Goal: Find specific page/section: Find specific page/section

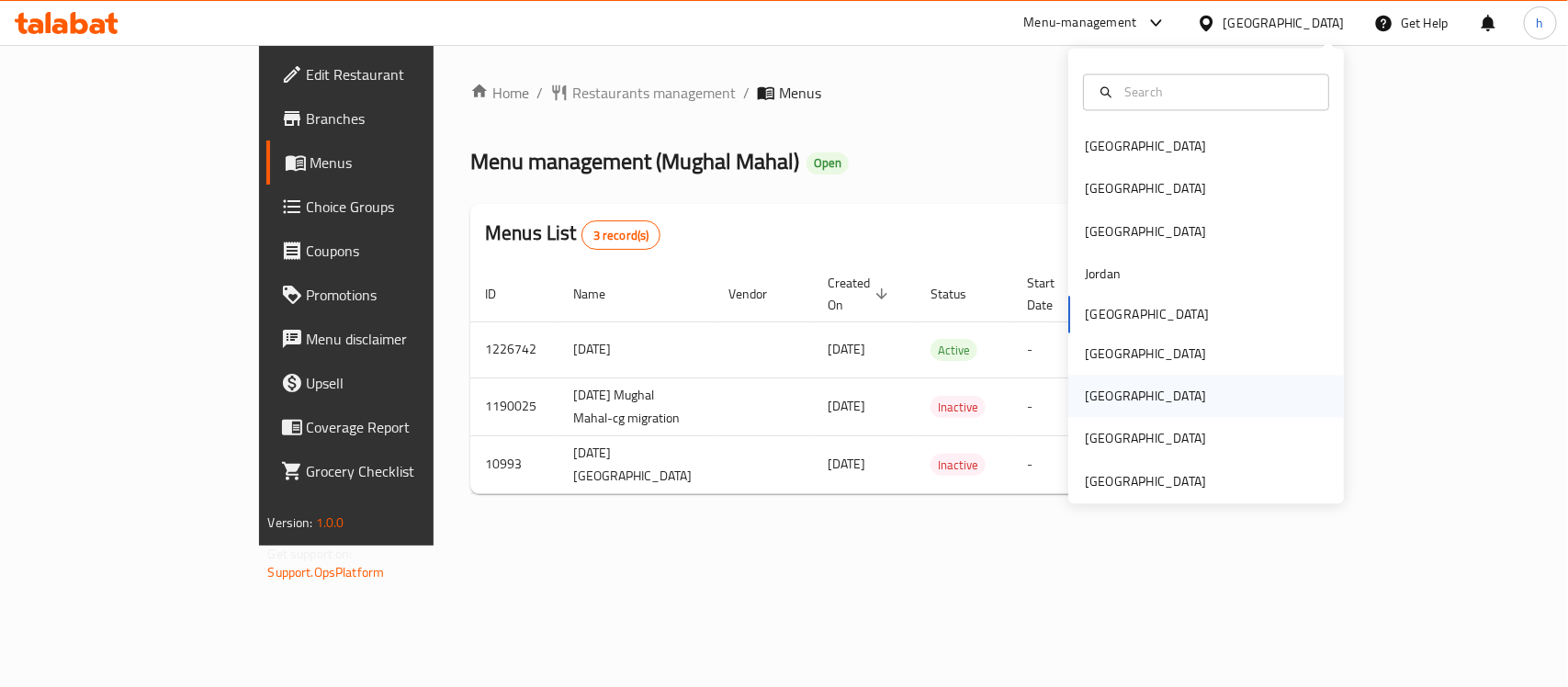
click at [1085, 387] on div "[GEOGRAPHIC_DATA]" at bounding box center [1145, 396] width 121 height 20
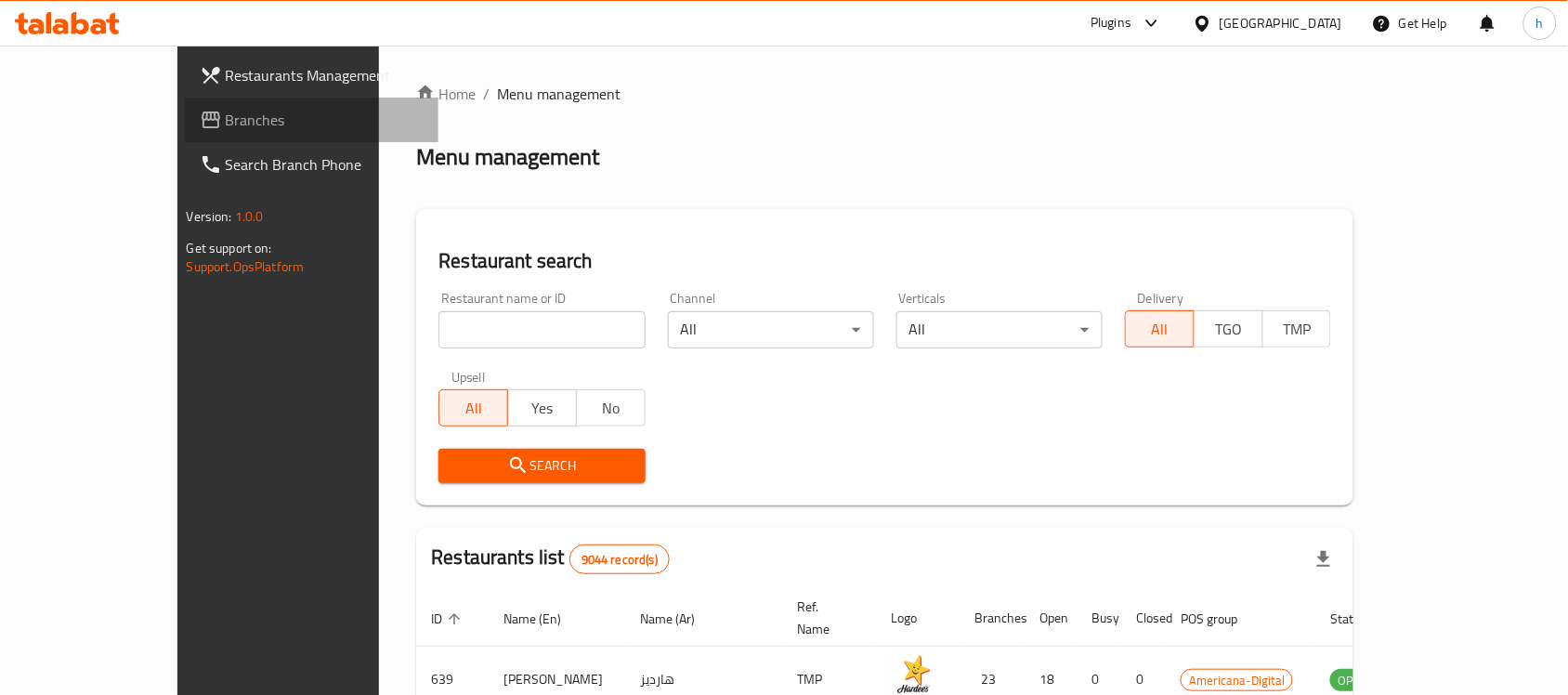
click at [226, 118] on span "Branches" at bounding box center [325, 120] width 199 height 22
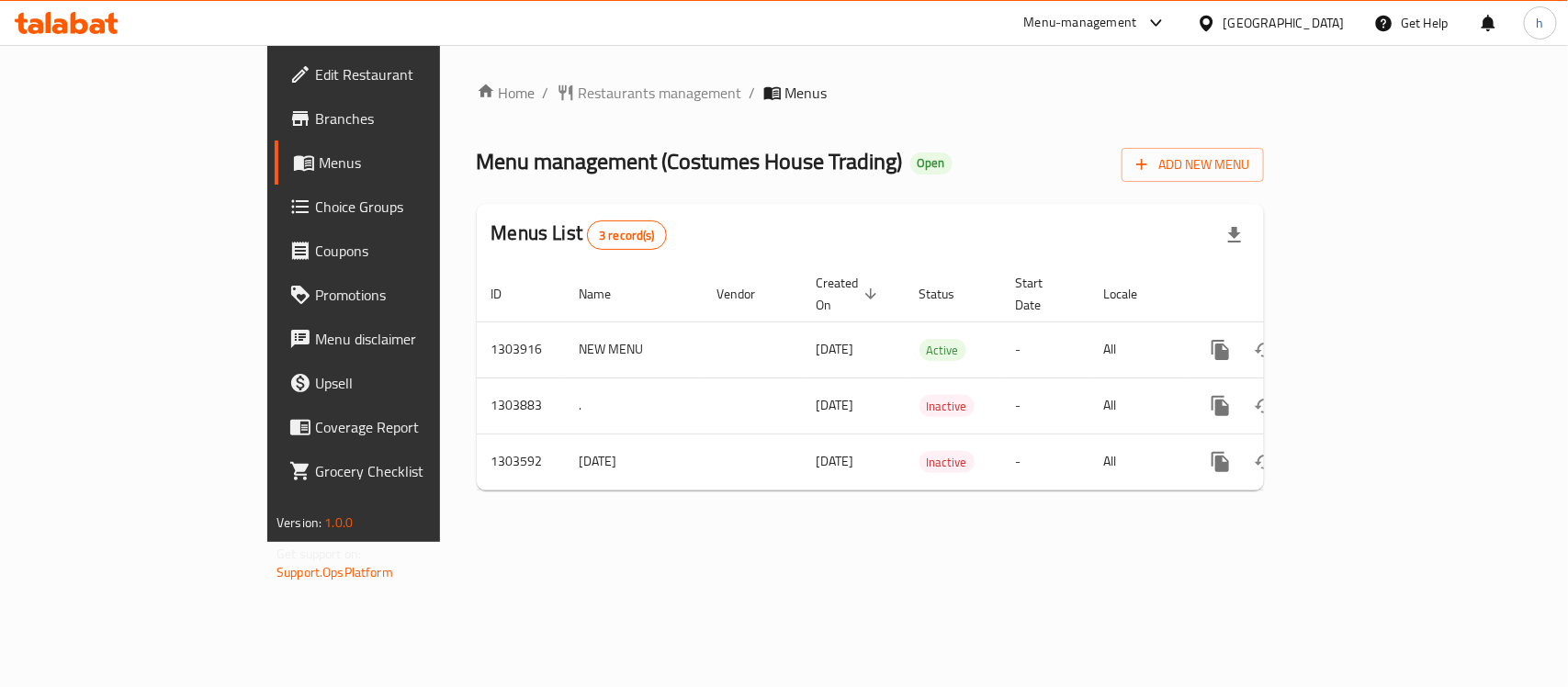
click at [1325, 21] on div "[GEOGRAPHIC_DATA]" at bounding box center [1284, 22] width 121 height 20
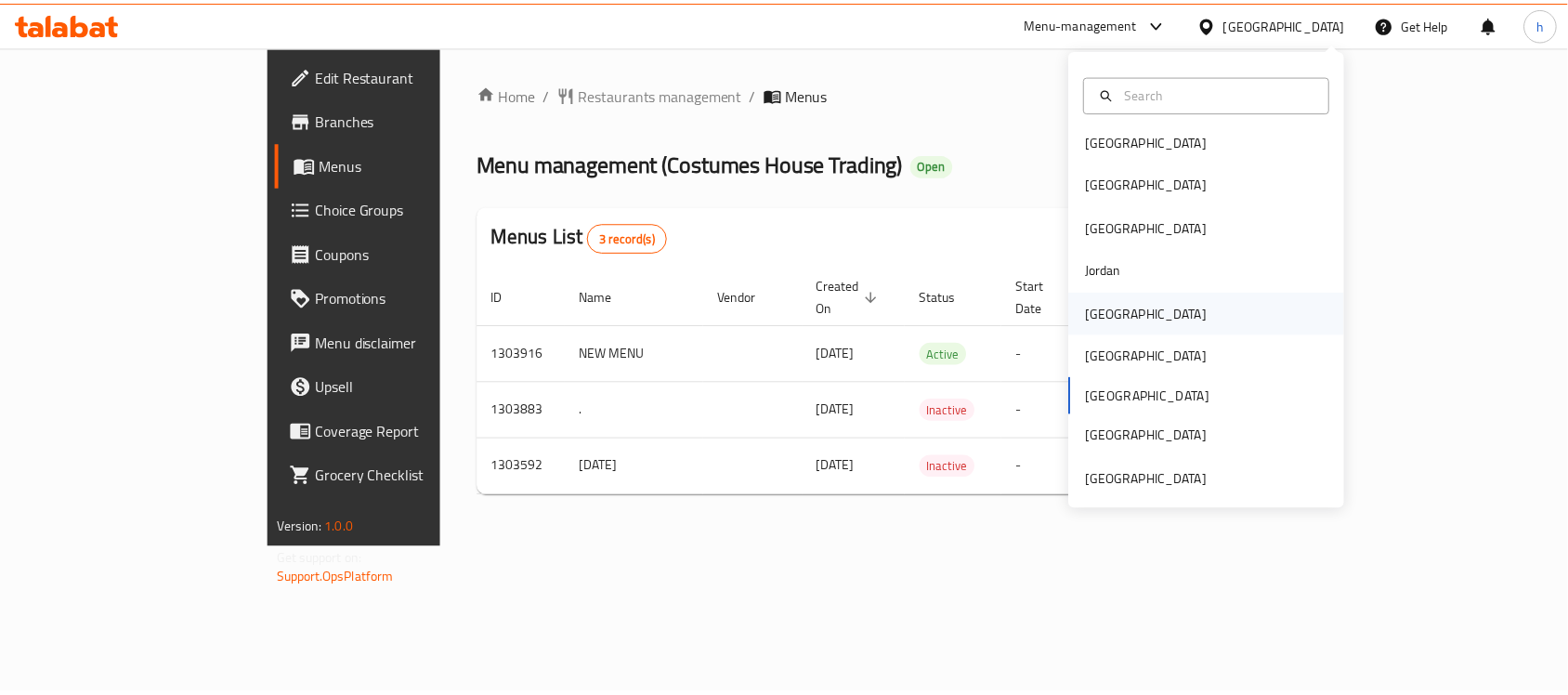
scroll to position [10, 0]
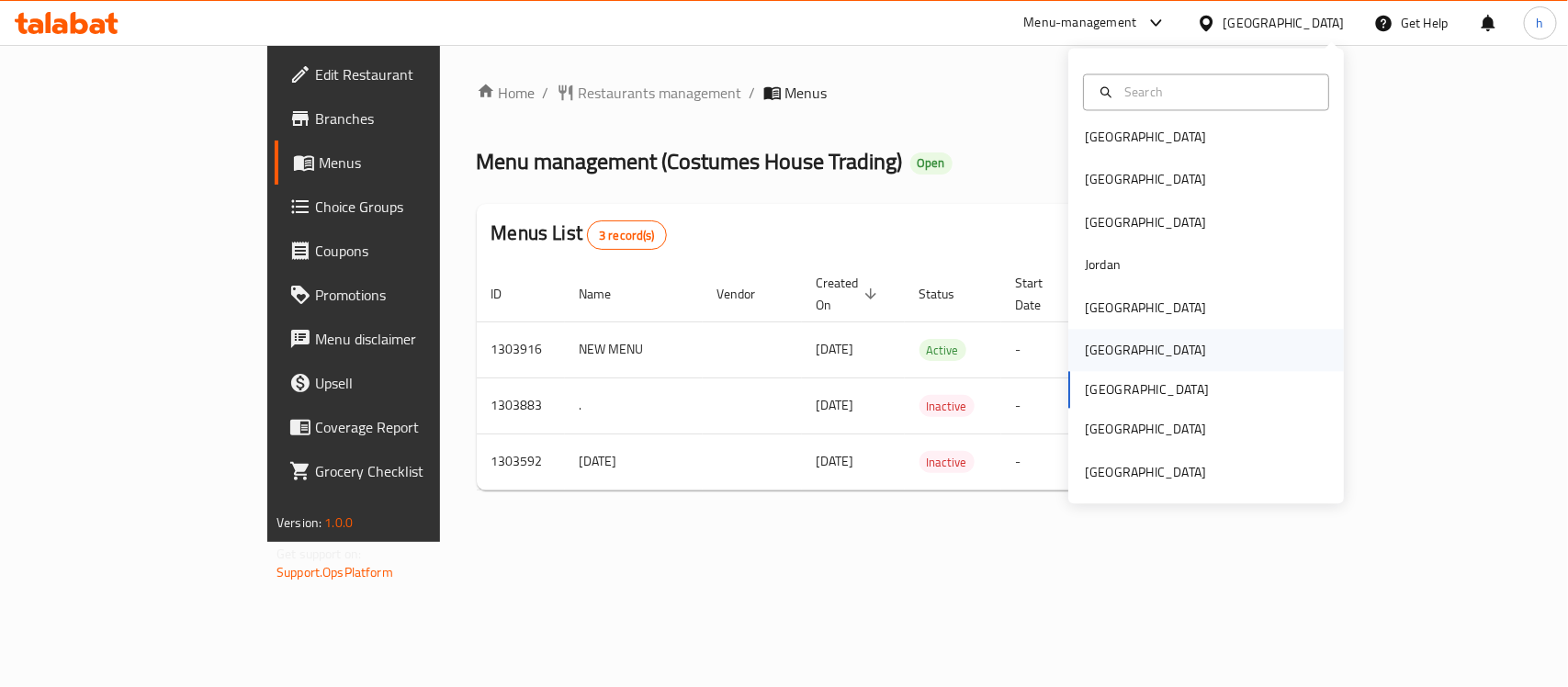
click at [1137, 359] on div "[GEOGRAPHIC_DATA]" at bounding box center [1206, 351] width 275 height 42
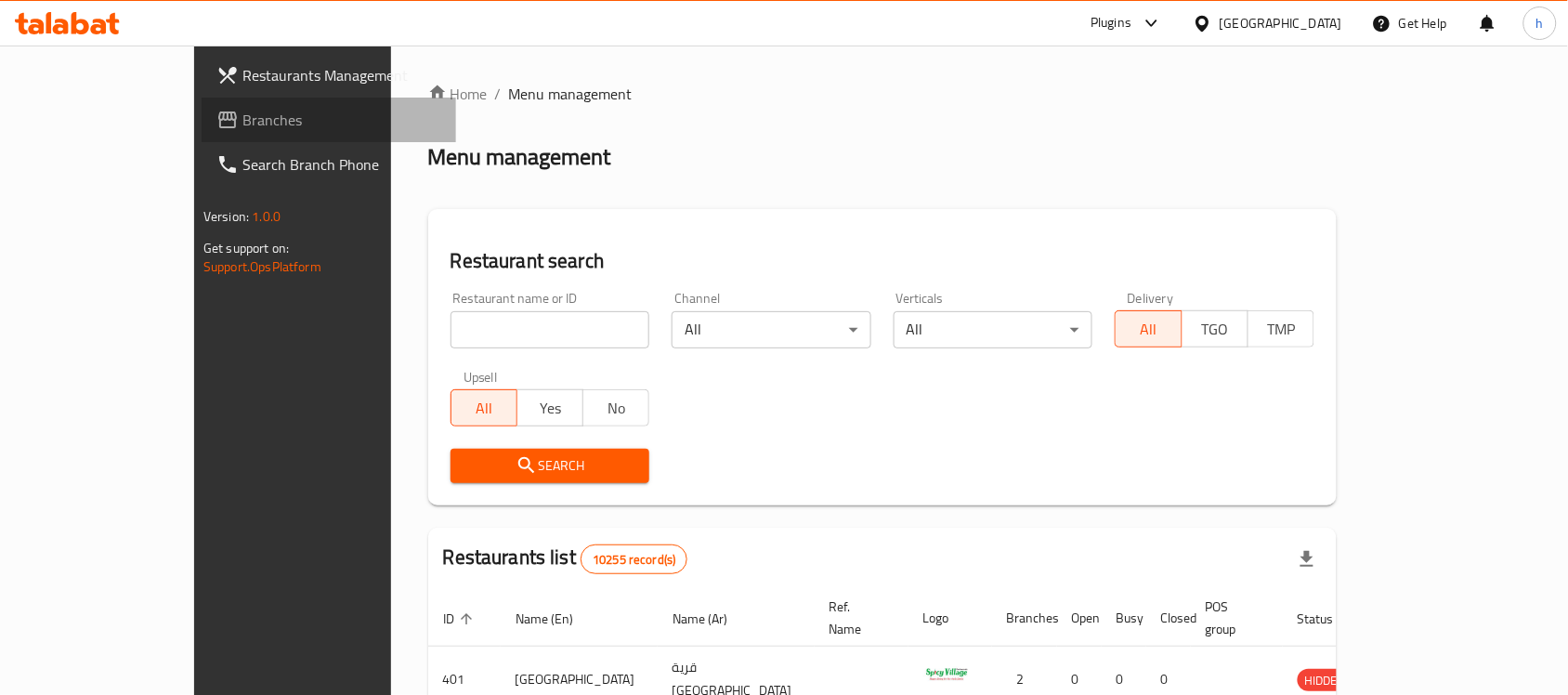
click at [242, 121] on span "Branches" at bounding box center [341, 120] width 199 height 22
